Goal: Task Accomplishment & Management: Manage account settings

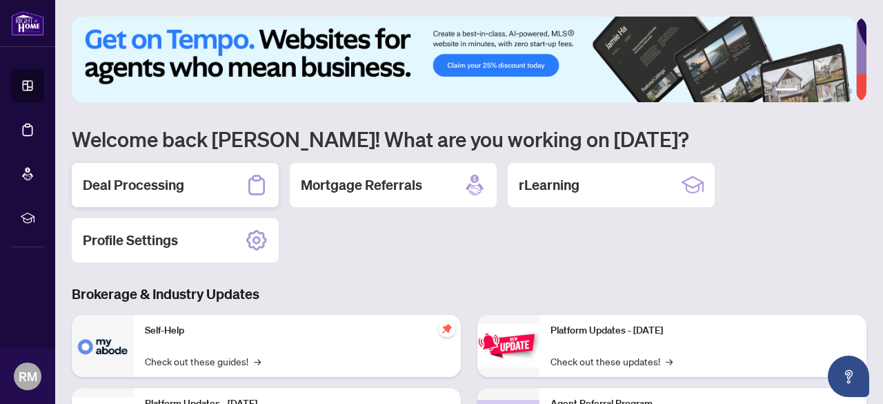
click at [220, 190] on div "Deal Processing" at bounding box center [175, 185] width 207 height 44
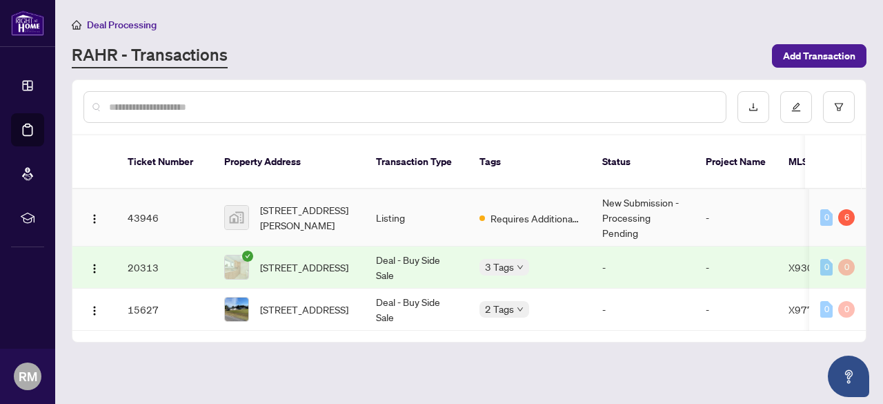
click at [284, 202] on span "[STREET_ADDRESS][PERSON_NAME]" at bounding box center [307, 217] width 94 height 30
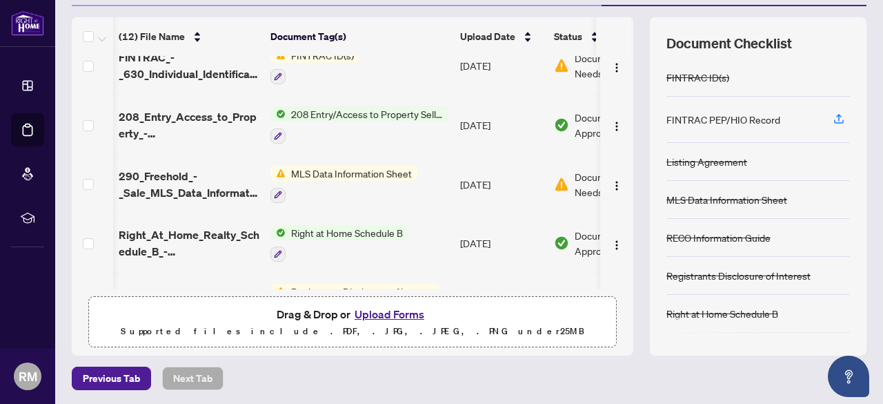
scroll to position [0, 80]
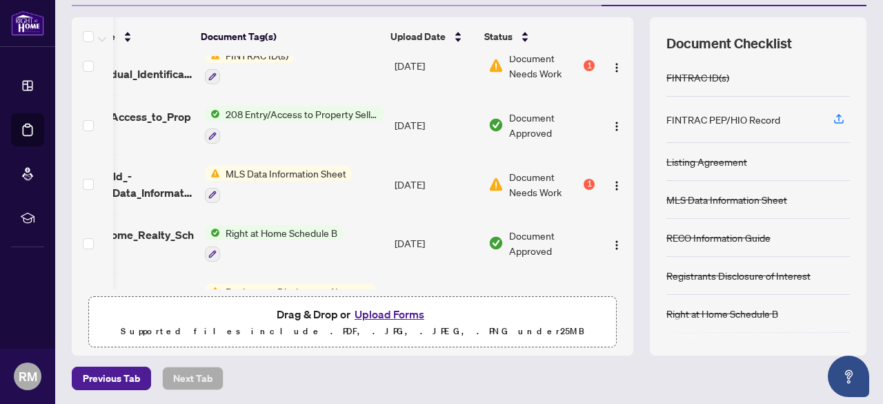
click at [584, 182] on div "1" at bounding box center [589, 184] width 11 height 11
